Goal: Task Accomplishment & Management: Use online tool/utility

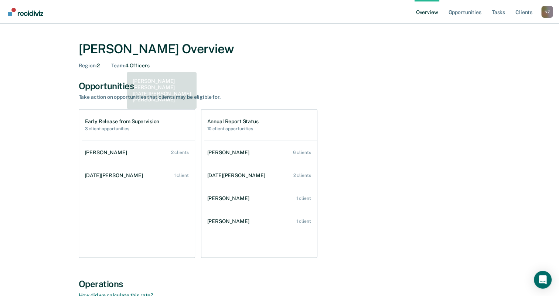
click at [127, 67] on div "Team : 4 Officers" at bounding box center [130, 65] width 38 height 6
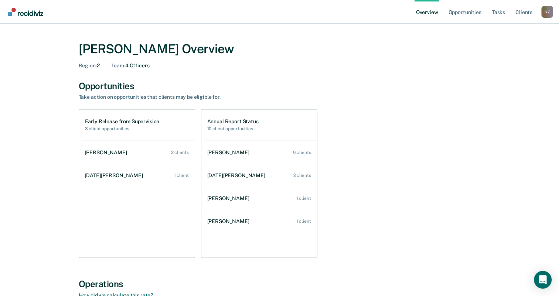
click at [430, 14] on link "Overview" at bounding box center [427, 12] width 25 height 24
click at [103, 84] on div "Opportunities" at bounding box center [280, 86] width 402 height 11
click at [463, 11] on link "Opportunities" at bounding box center [465, 12] width 36 height 24
click at [466, 13] on link "Opportunities" at bounding box center [465, 12] width 36 height 24
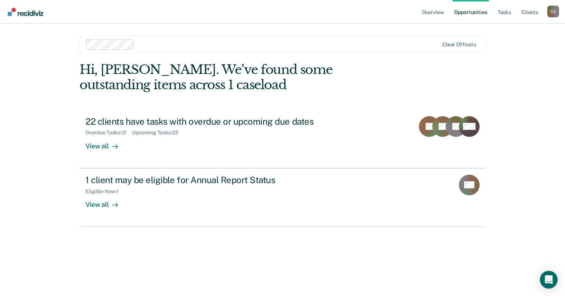
click at [471, 14] on link "Opportunities" at bounding box center [471, 12] width 36 height 24
click at [471, 12] on link "Opportunities" at bounding box center [471, 12] width 36 height 24
click at [471, 10] on link "Opportunities" at bounding box center [471, 12] width 36 height 24
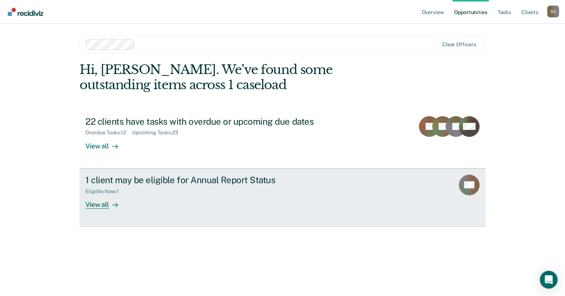
click at [109, 202] on div at bounding box center [113, 204] width 9 height 9
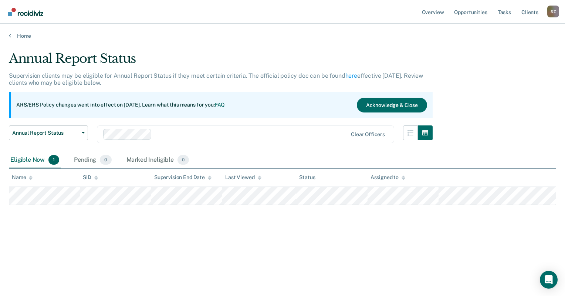
drag, startPoint x: 328, startPoint y: 37, endPoint x: 278, endPoint y: 29, distance: 50.9
click at [278, 29] on div "Home" at bounding box center [282, 32] width 565 height 16
click at [476, 10] on link "Opportunities" at bounding box center [471, 12] width 36 height 24
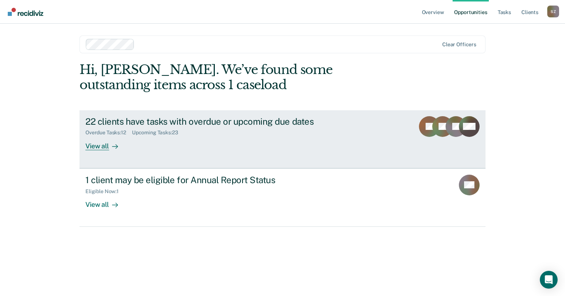
click at [96, 148] on div "View all" at bounding box center [105, 143] width 41 height 14
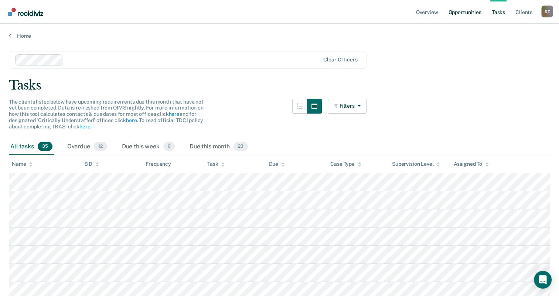
click at [464, 11] on link "Opportunities" at bounding box center [465, 12] width 36 height 24
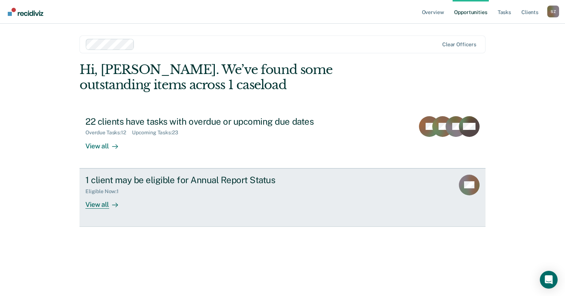
click at [107, 204] on div "View all" at bounding box center [105, 201] width 41 height 14
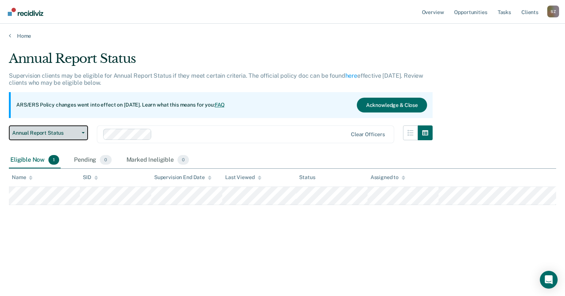
click at [82, 130] on button "Annual Report Status" at bounding box center [48, 132] width 79 height 15
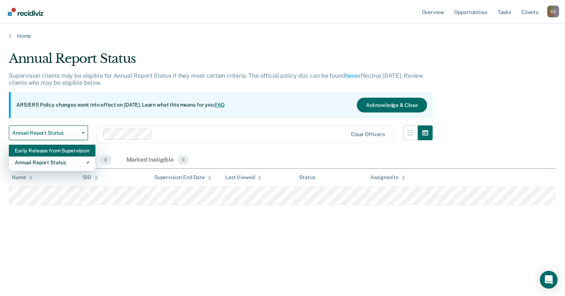
click at [48, 149] on div "Early Release from Supervision" at bounding box center [52, 151] width 75 height 12
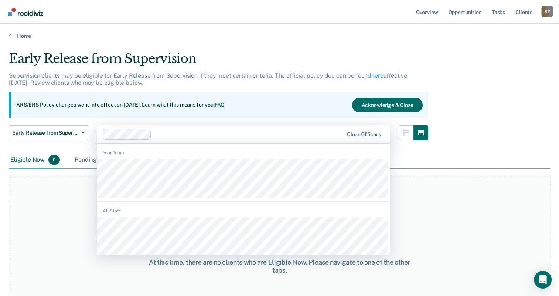
click at [160, 133] on div at bounding box center [249, 134] width 189 height 9
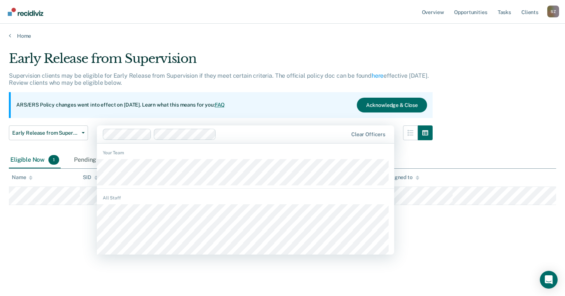
click at [226, 135] on div at bounding box center [283, 134] width 128 height 9
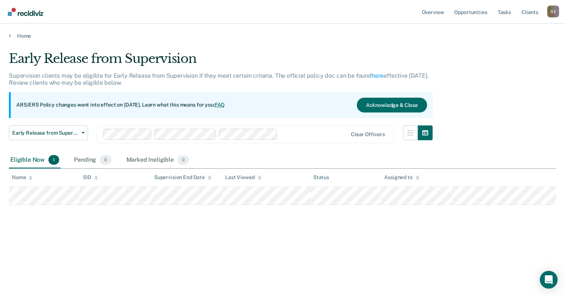
click at [294, 133] on div at bounding box center [314, 134] width 67 height 9
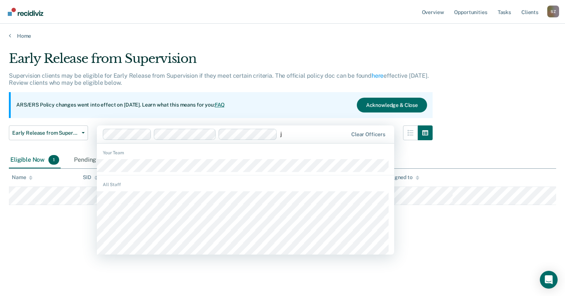
type input "jo"
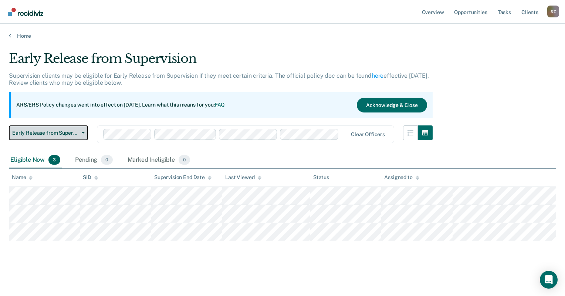
click at [79, 132] on span "button" at bounding box center [82, 132] width 6 height 1
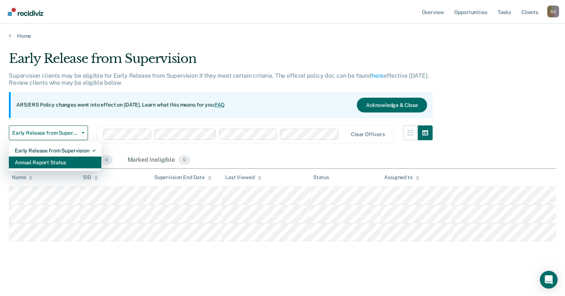
click at [38, 161] on div "Annual Report Status" at bounding box center [55, 162] width 81 height 12
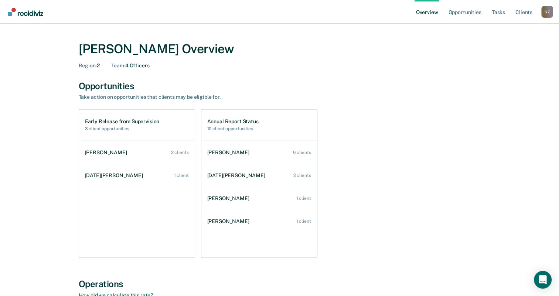
click at [425, 12] on link "Overview" at bounding box center [427, 12] width 25 height 24
click at [459, 13] on link "Opportunities" at bounding box center [465, 12] width 36 height 24
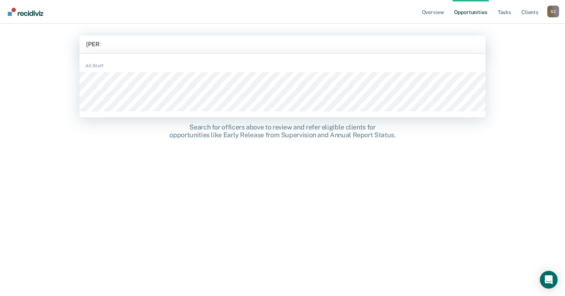
type input "[PERSON_NAME]"
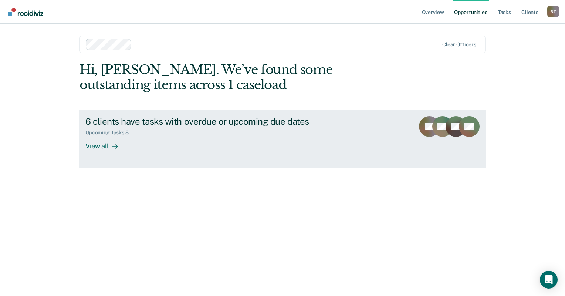
click at [112, 146] on icon at bounding box center [115, 146] width 6 height 6
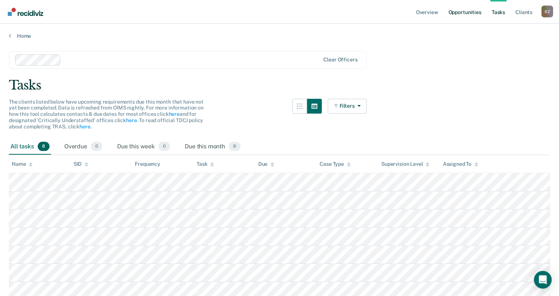
click at [471, 10] on link "Opportunities" at bounding box center [465, 12] width 36 height 24
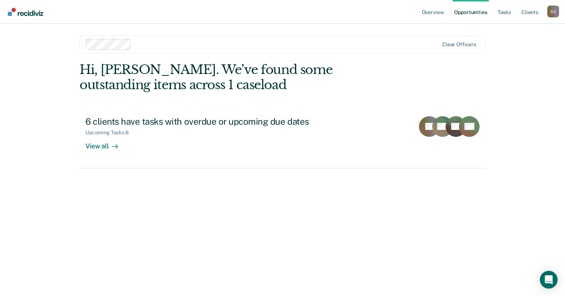
click at [476, 11] on link "Opportunities" at bounding box center [471, 12] width 36 height 24
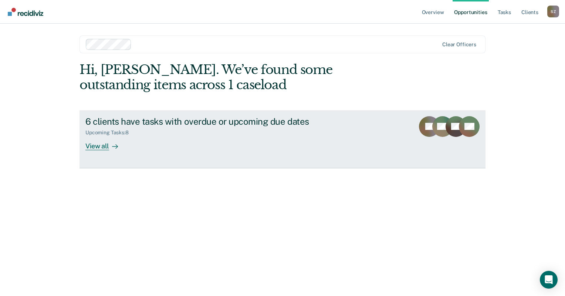
click at [97, 149] on div "View all" at bounding box center [105, 143] width 41 height 14
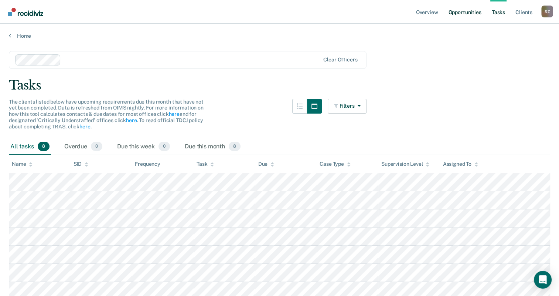
click at [468, 13] on link "Opportunities" at bounding box center [465, 12] width 36 height 24
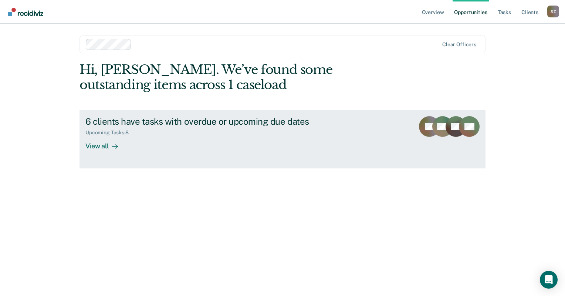
click at [115, 148] on icon at bounding box center [115, 146] width 6 height 6
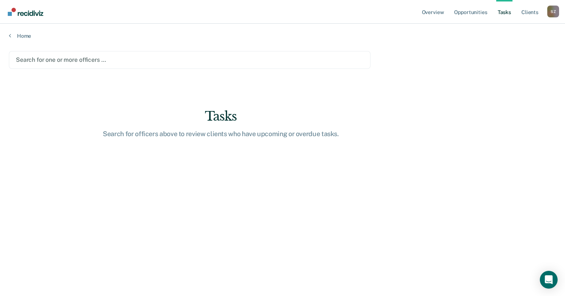
click at [54, 58] on div at bounding box center [190, 59] width 348 height 9
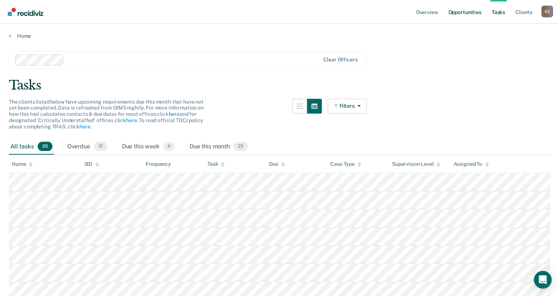
click at [466, 13] on link "Opportunities" at bounding box center [465, 12] width 36 height 24
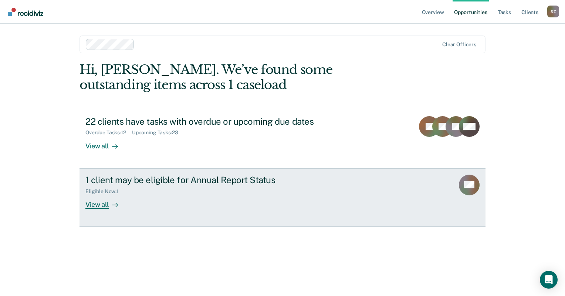
click at [451, 192] on link "1 client may be eligible for Annual Report Status Eligible Now : 1 View all OG" at bounding box center [283, 197] width 406 height 58
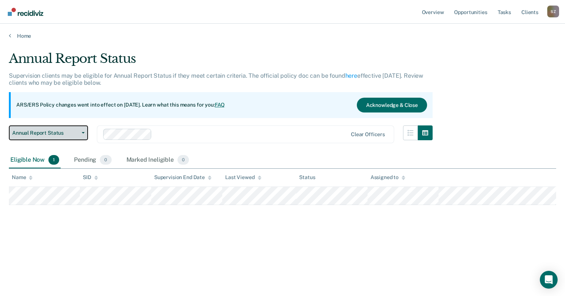
click at [66, 133] on span "Annual Report Status" at bounding box center [45, 133] width 67 height 6
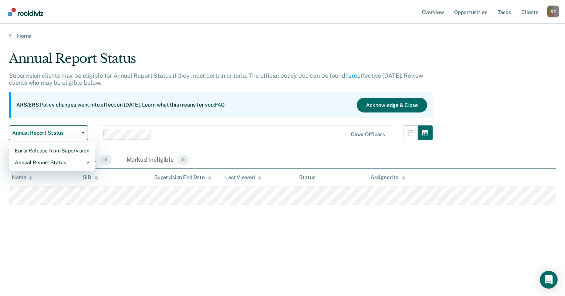
click at [302, 112] on div "ARS/ERS Policy changes went into effect on [DATE]. Learn what this means for yo…" at bounding box center [221, 105] width 424 height 26
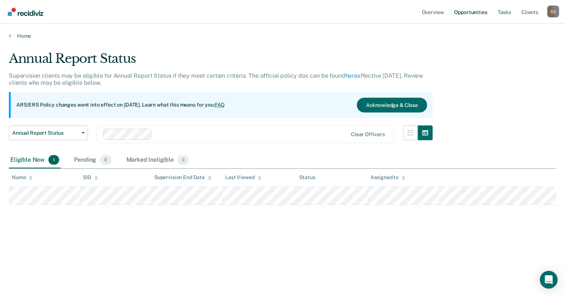
click at [469, 13] on link "Opportunities" at bounding box center [471, 12] width 36 height 24
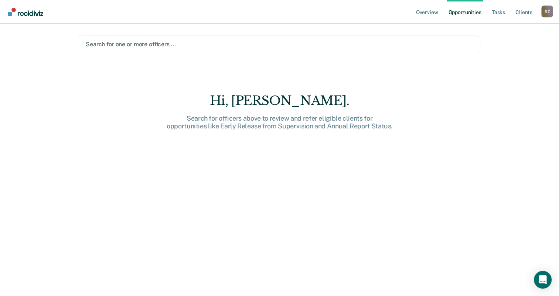
click at [134, 42] on div at bounding box center [280, 44] width 388 height 9
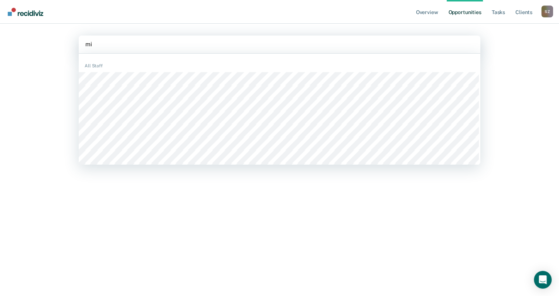
type input "m"
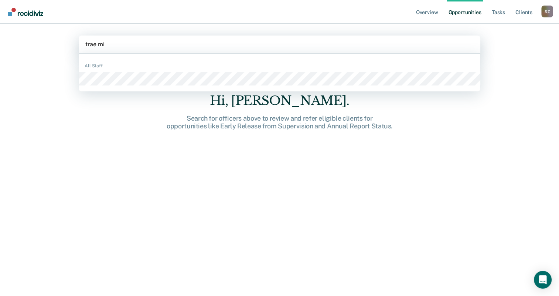
type input "trae mit"
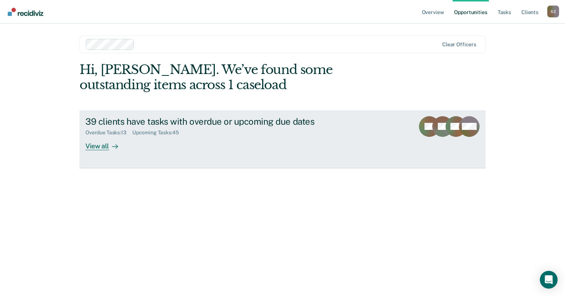
click at [99, 147] on div "View all" at bounding box center [105, 143] width 41 height 14
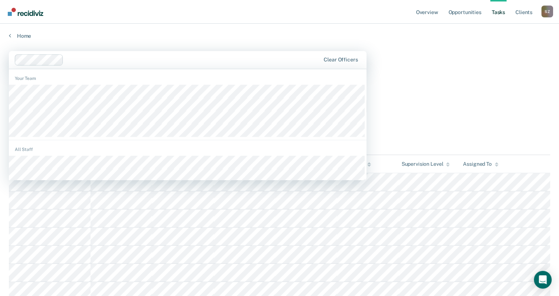
click at [108, 56] on div at bounding box center [194, 59] width 254 height 9
type input "e"
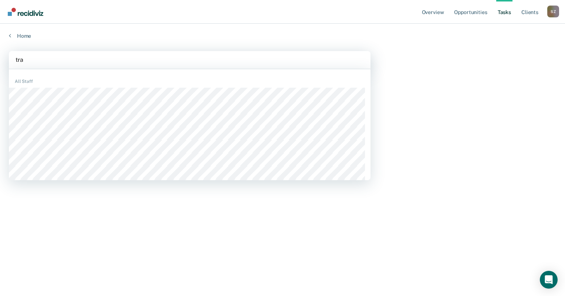
type input "trae"
